Goal: Information Seeking & Learning: Learn about a topic

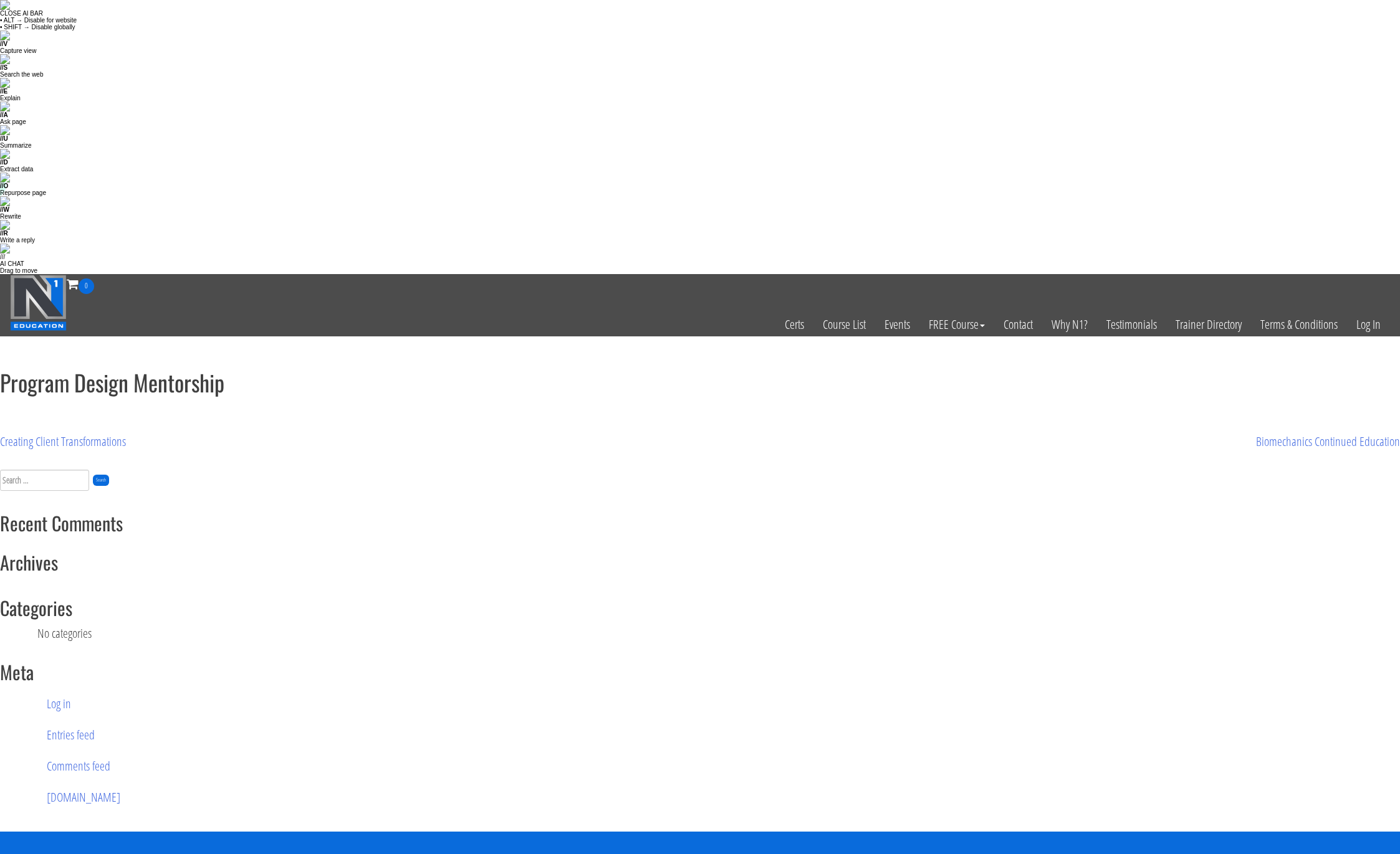
click at [165, 370] on h1 "Program Design Mentorship" at bounding box center [700, 382] width 1400 height 25
click at [164, 370] on h1 "Program Design Mentorship" at bounding box center [700, 382] width 1400 height 25
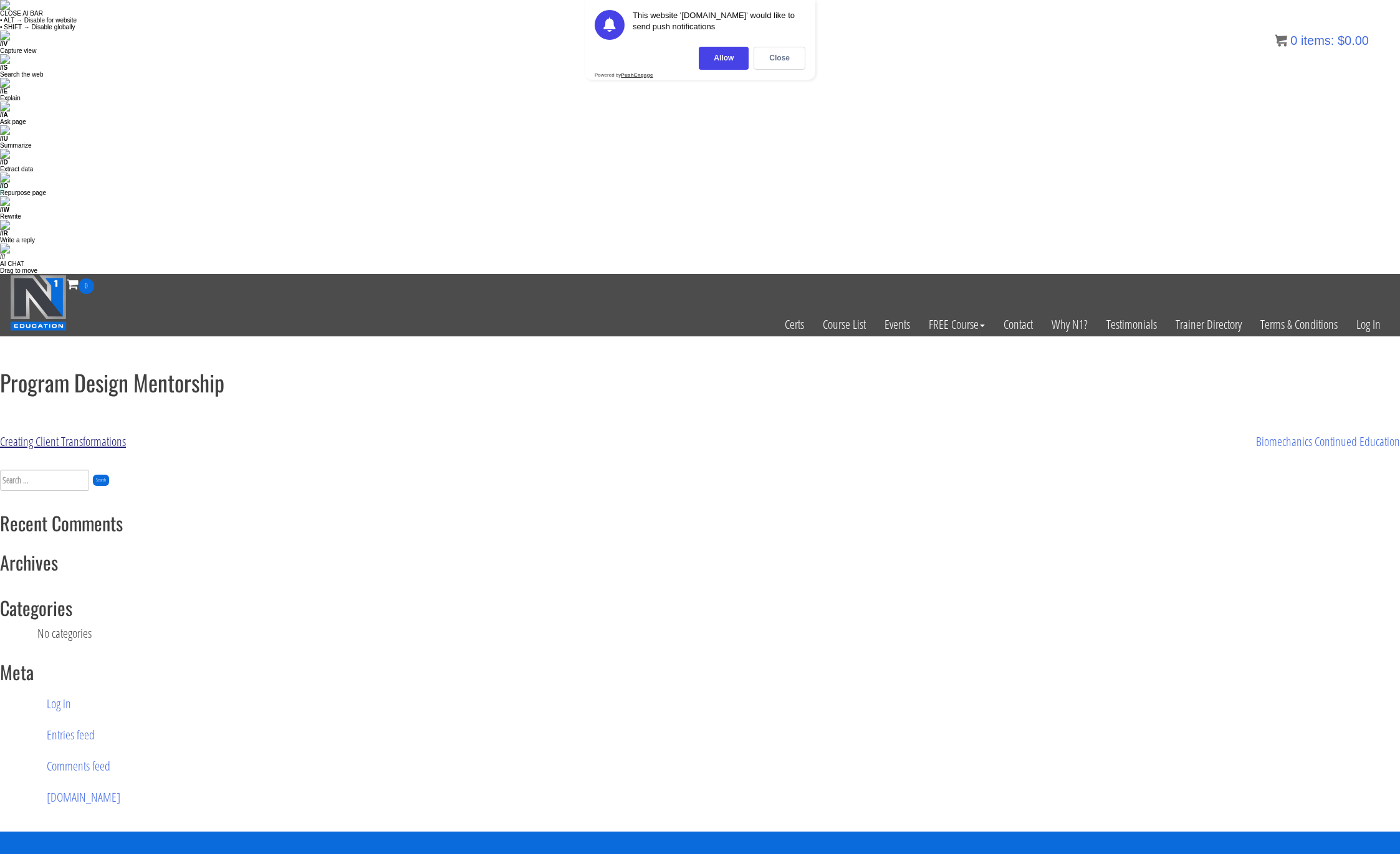
click at [104, 433] on link "Creating Client Transformations" at bounding box center [63, 441] width 126 height 17
copy link "Creating Client Transformations"
drag, startPoint x: 270, startPoint y: 140, endPoint x: 140, endPoint y: 168, distance: 133.0
click at [140, 370] on main "Program Design Mentorship Post navigation Creating Client Transformations Biome…" at bounding box center [700, 411] width 1400 height 81
click at [108, 370] on h1 "Program Design Mentorship" at bounding box center [700, 382] width 1400 height 25
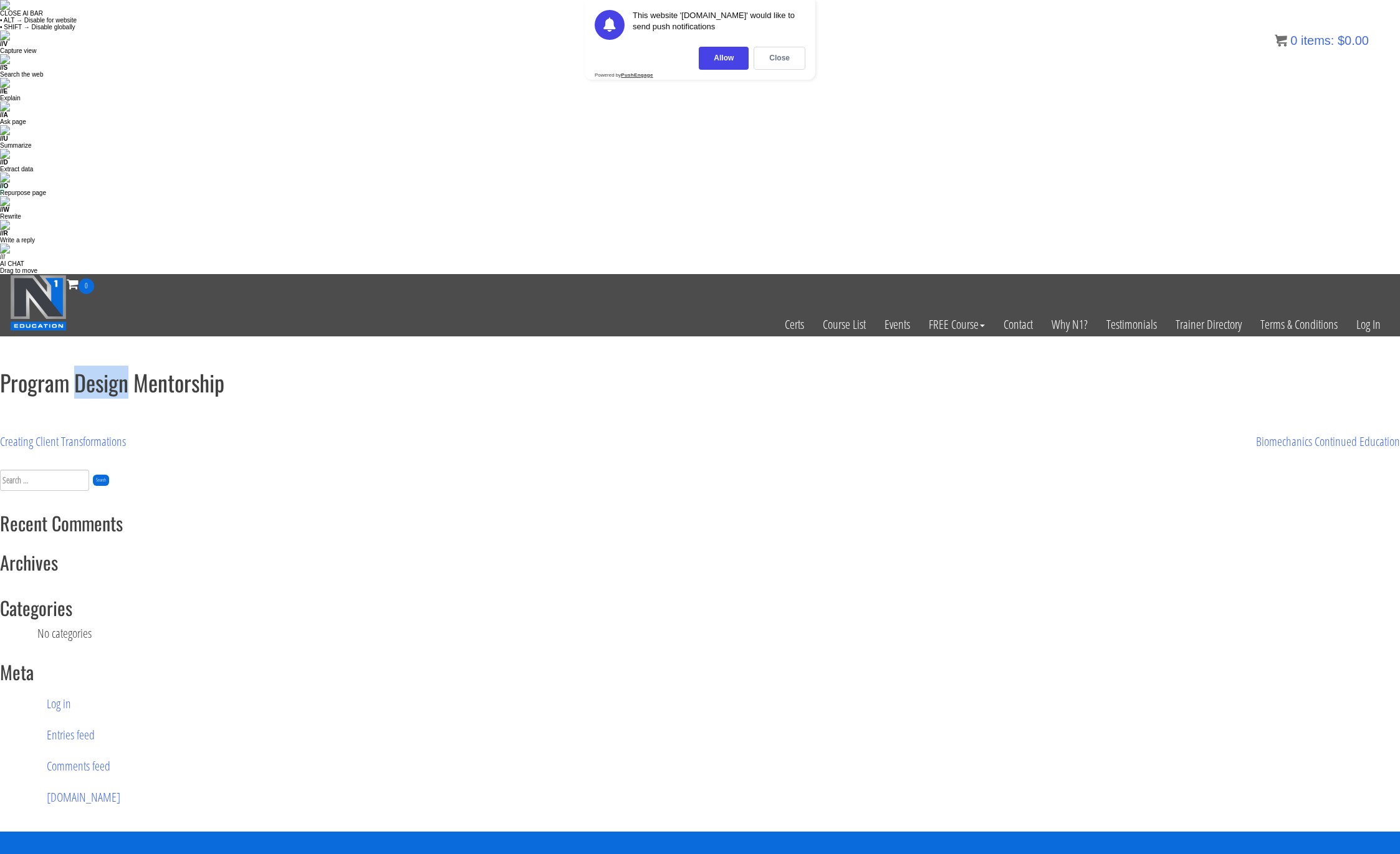
click at [108, 370] on h1 "Program Design Mentorship" at bounding box center [700, 382] width 1400 height 25
click at [267, 370] on article "Program Design Mentorship" at bounding box center [700, 392] width 1400 height 44
copy link "reating Client Transformations"
copy link "Creating Client Transformations"
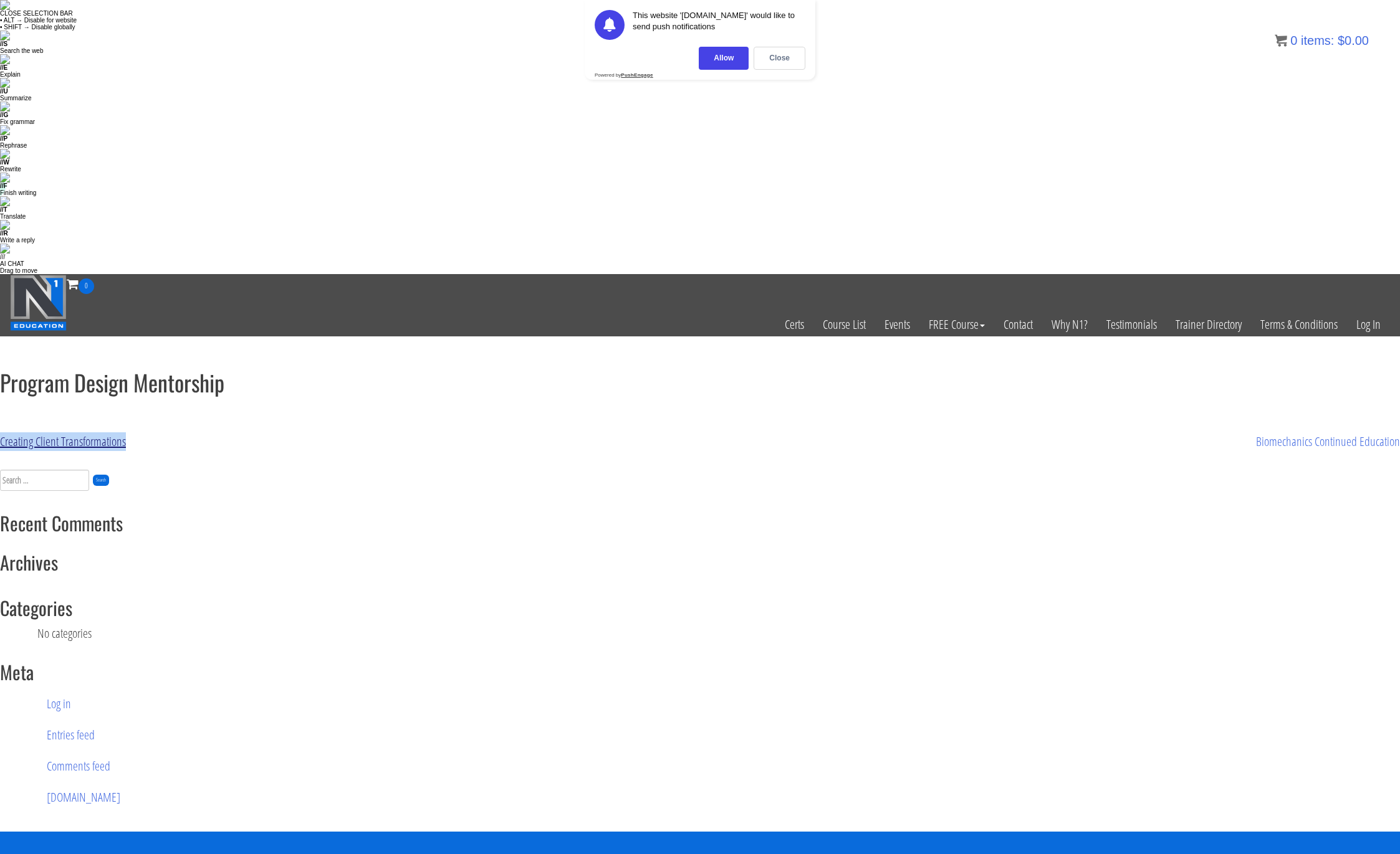
drag, startPoint x: 182, startPoint y: 169, endPoint x: 3, endPoint y: 162, distance: 179.1
click at [0, 169] on html "CLOSE SELECTION BAR • ALT → Disable for website • SHIFT → Disable globally // S…" at bounding box center [700, 605] width 1400 height 1210
drag, startPoint x: 125, startPoint y: 205, endPoint x: 183, endPoint y: 203, distance: 58.0
click at [127, 470] on form "Search for: Search" at bounding box center [700, 482] width 1400 height 24
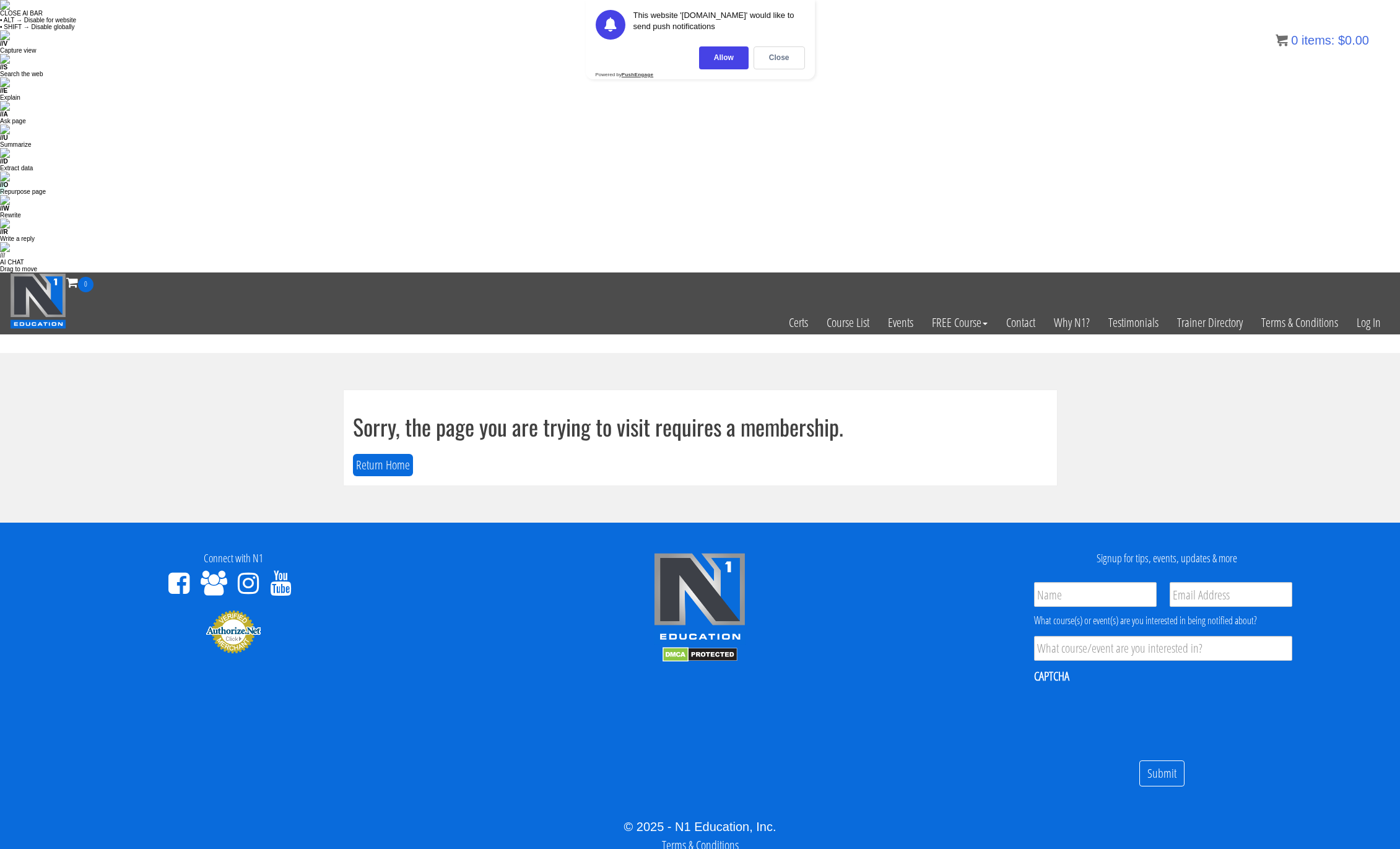
click at [36, 353] on section "Sorry, the page you are trying to visit requires a membership. Return Home" at bounding box center [700, 438] width 1400 height 170
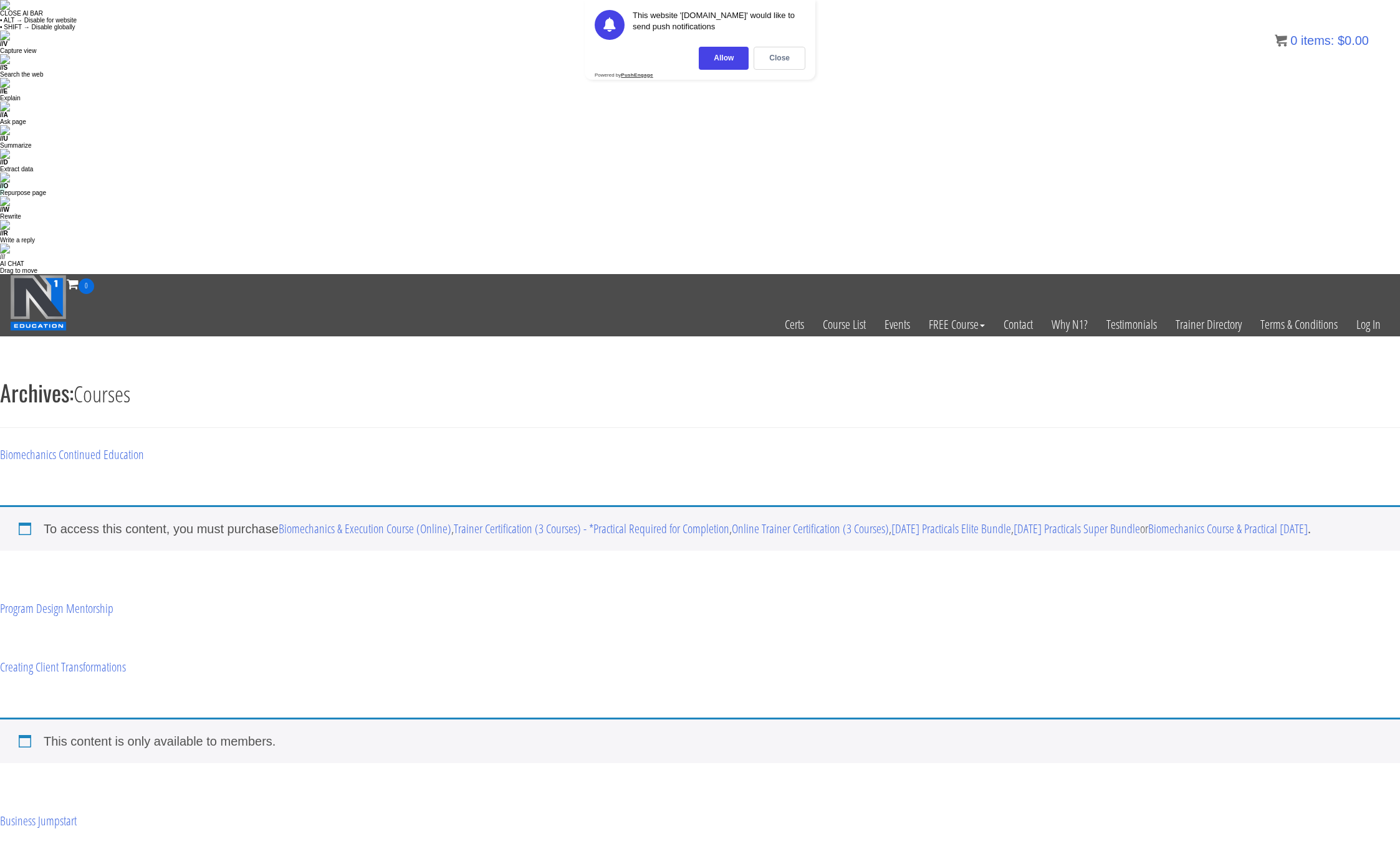
click at [104, 446] on link "Biomechanics Continued Education" at bounding box center [72, 455] width 144 height 17
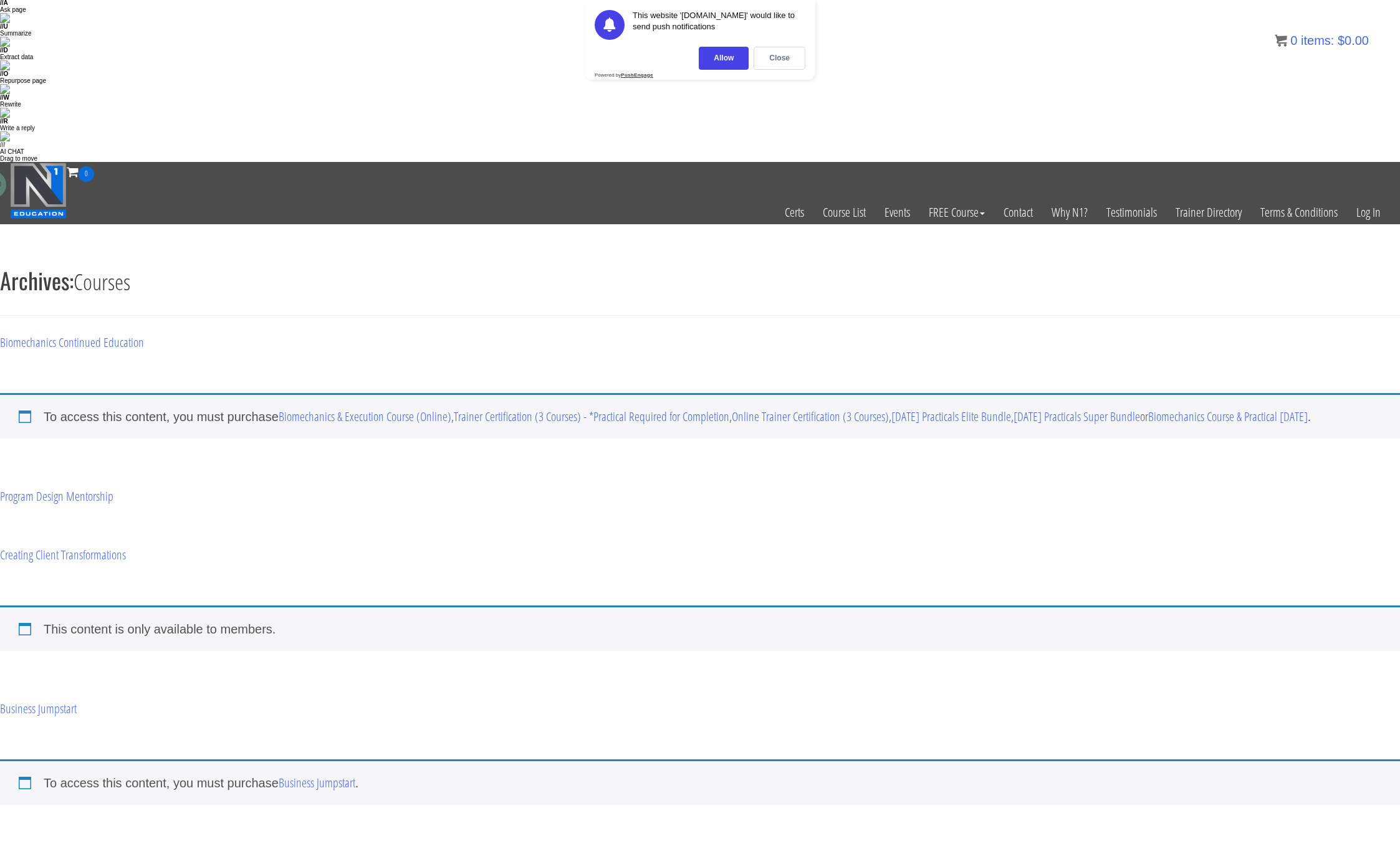
scroll to position [116, 0]
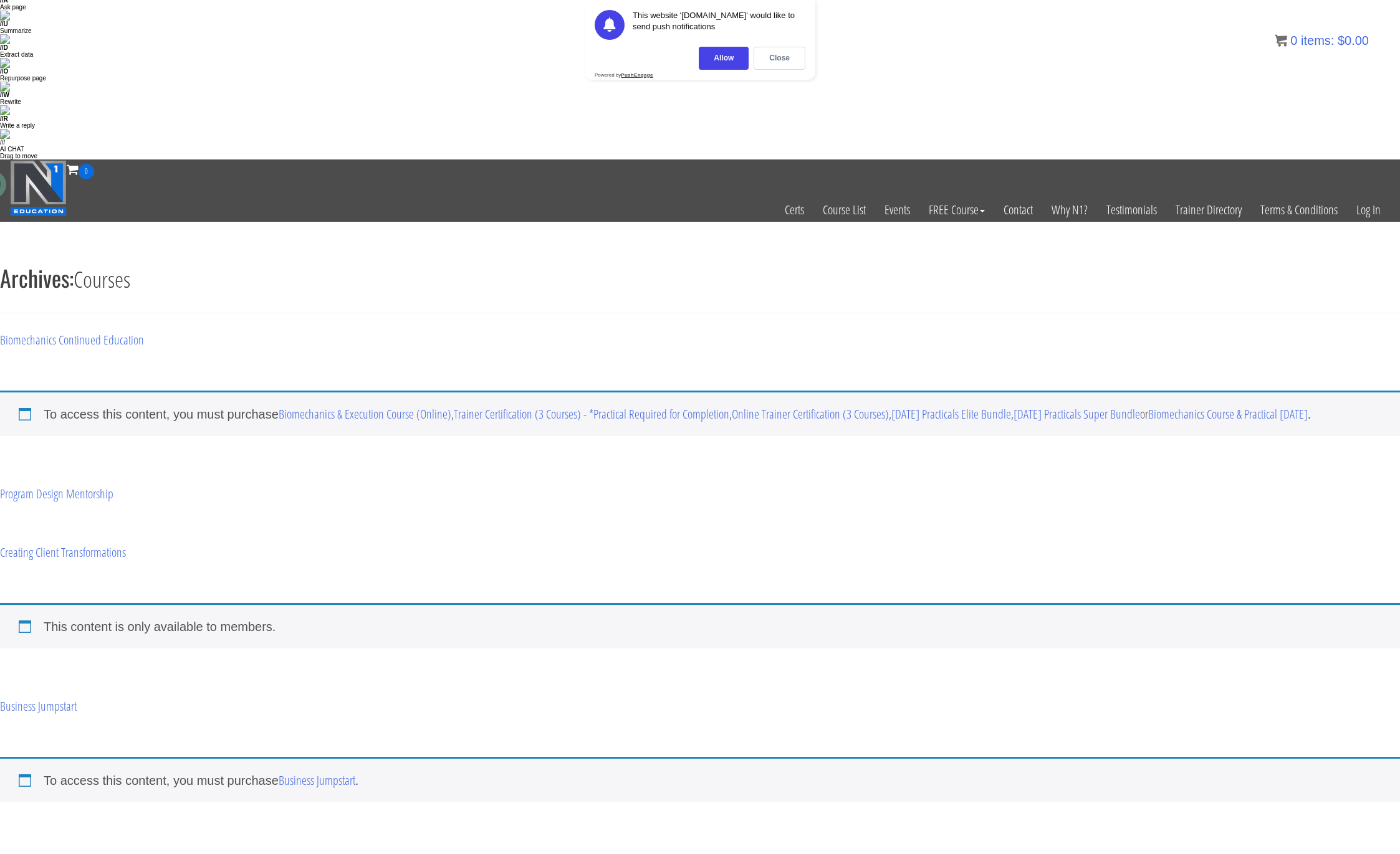
click at [401, 538] on h2 "Creating Client Transformations" at bounding box center [700, 549] width 1400 height 21
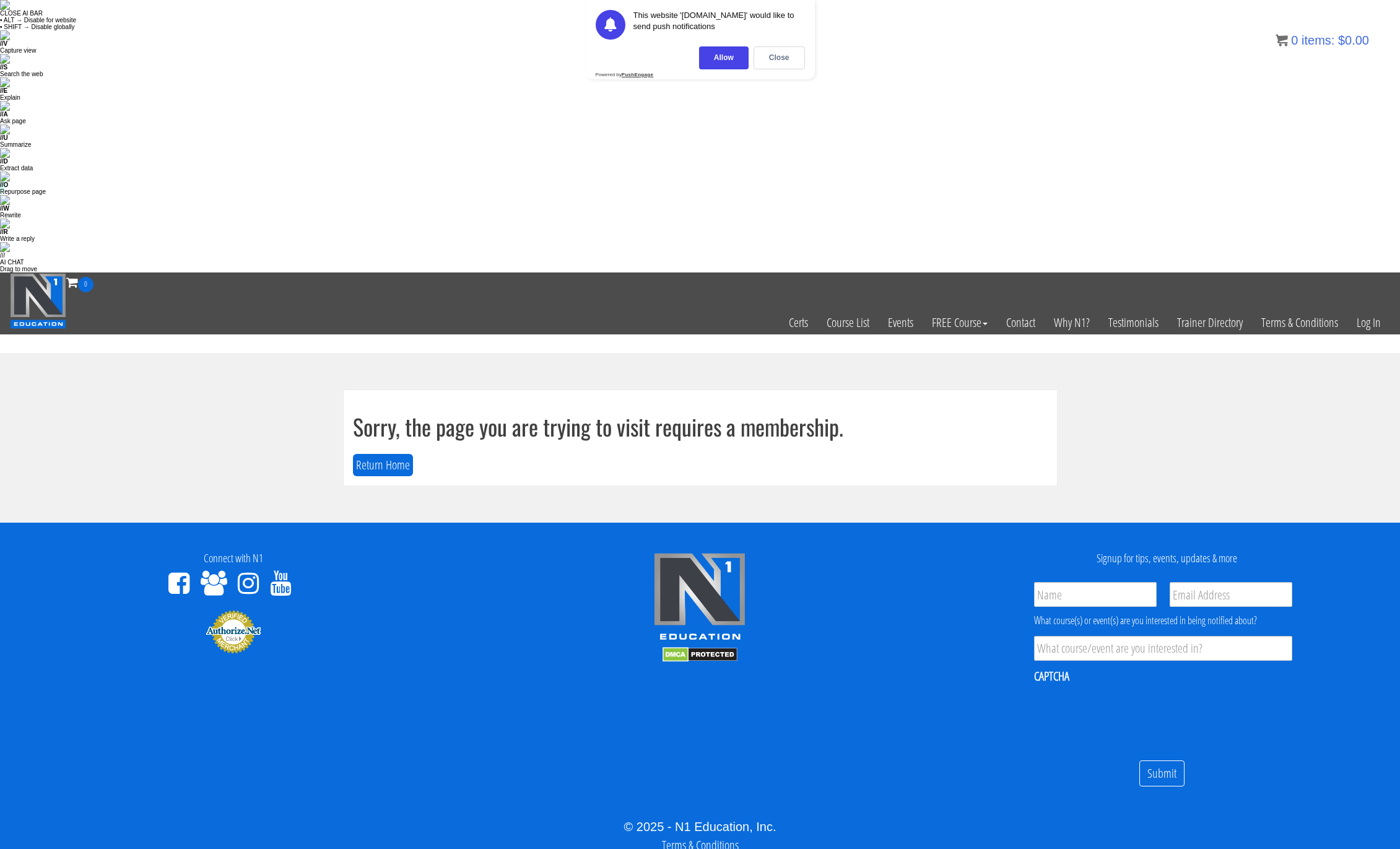
drag, startPoint x: 162, startPoint y: 159, endPoint x: 11, endPoint y: 214, distance: 160.7
click at [160, 353] on section "Sorry, the page you are trying to visit requires a membership. Return Home" at bounding box center [700, 438] width 1400 height 170
